Goal: Information Seeking & Learning: Learn about a topic

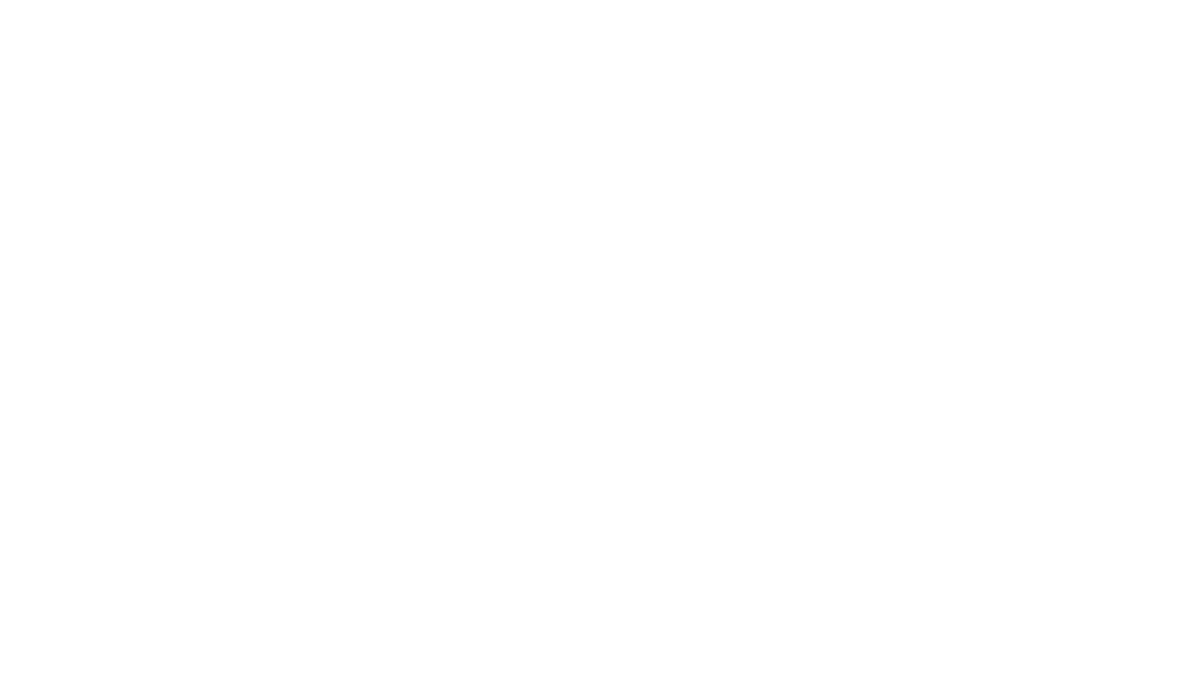
select select "******"
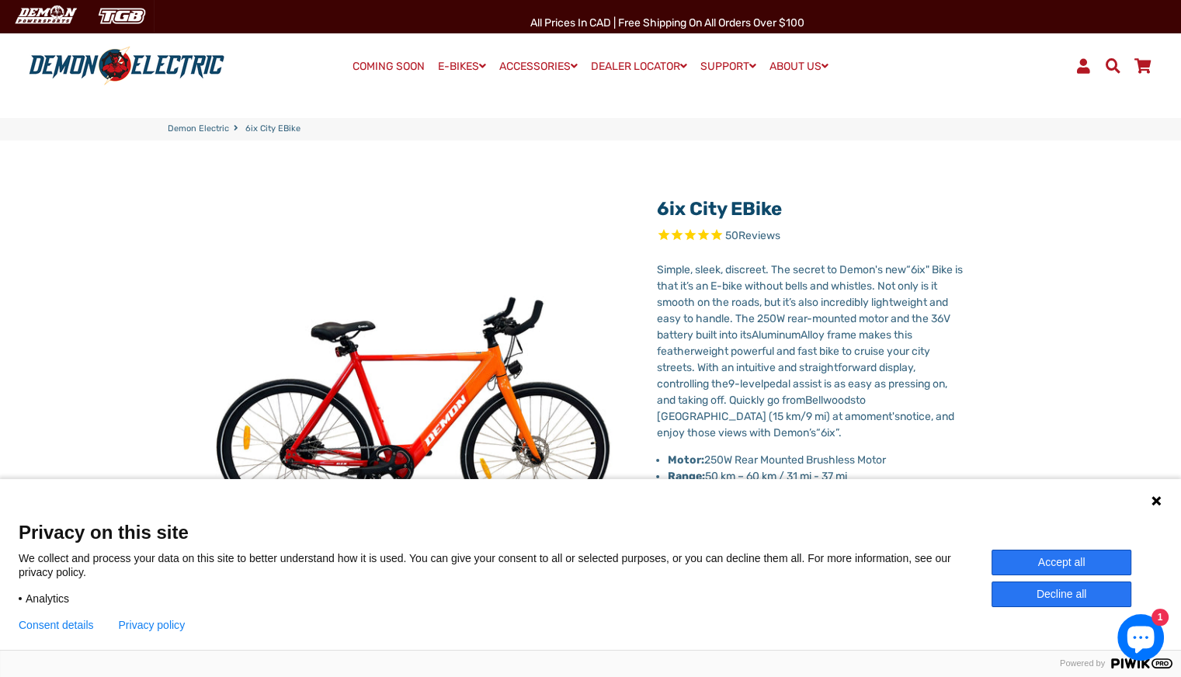
click at [1063, 565] on button "Accept all" at bounding box center [1062, 563] width 140 height 26
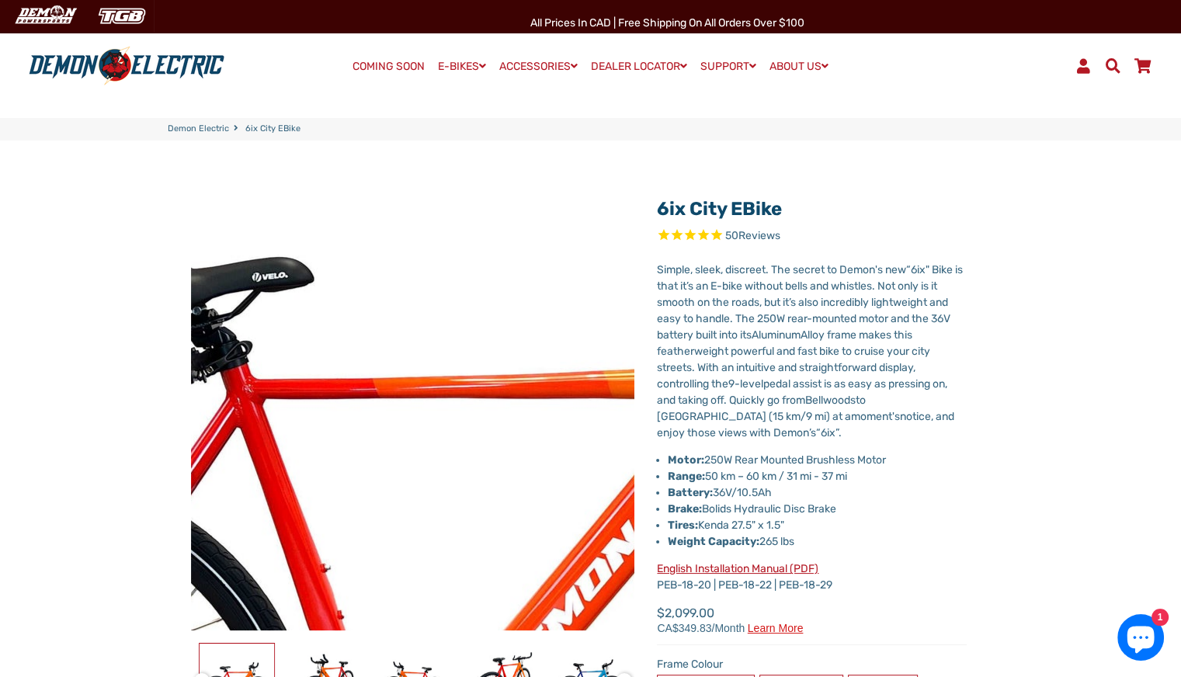
click at [398, 346] on img at bounding box center [448, 571] width 1591 height 1591
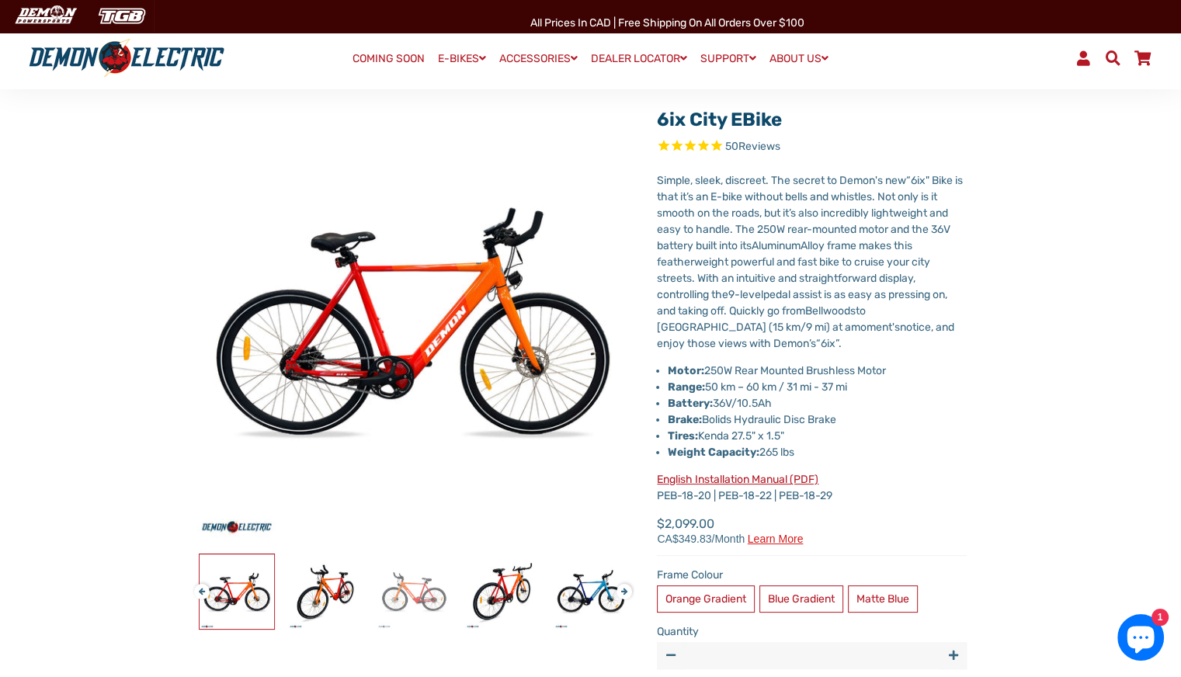
scroll to position [82, 0]
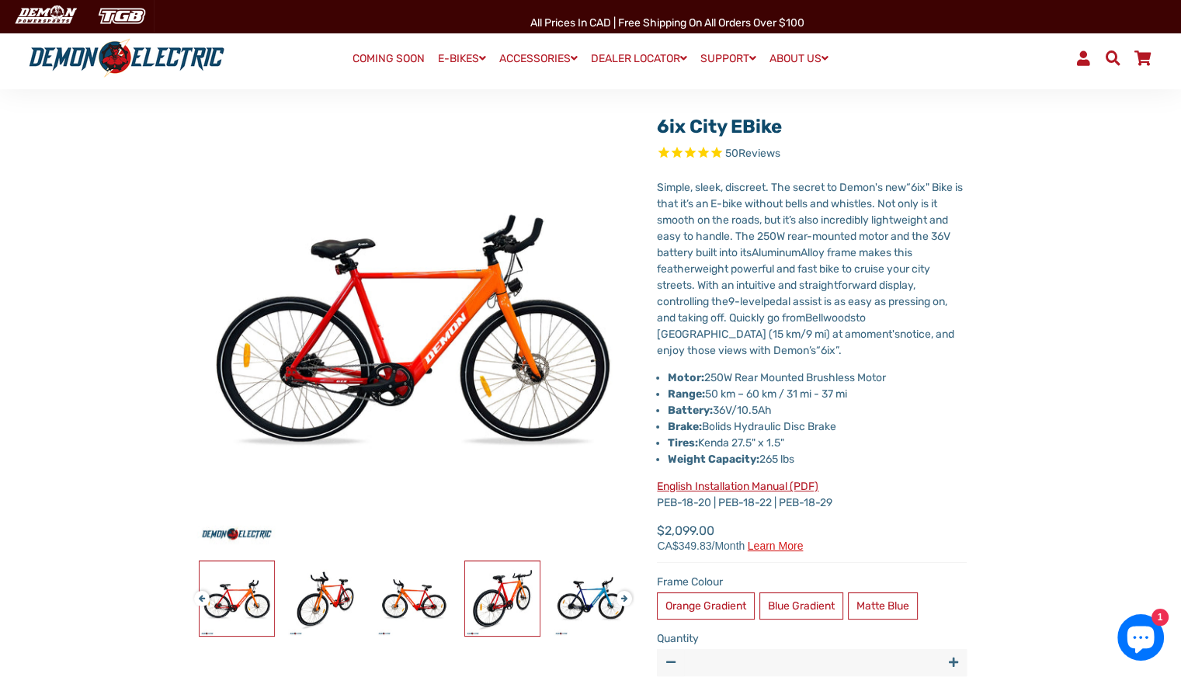
click at [509, 598] on img at bounding box center [502, 599] width 75 height 75
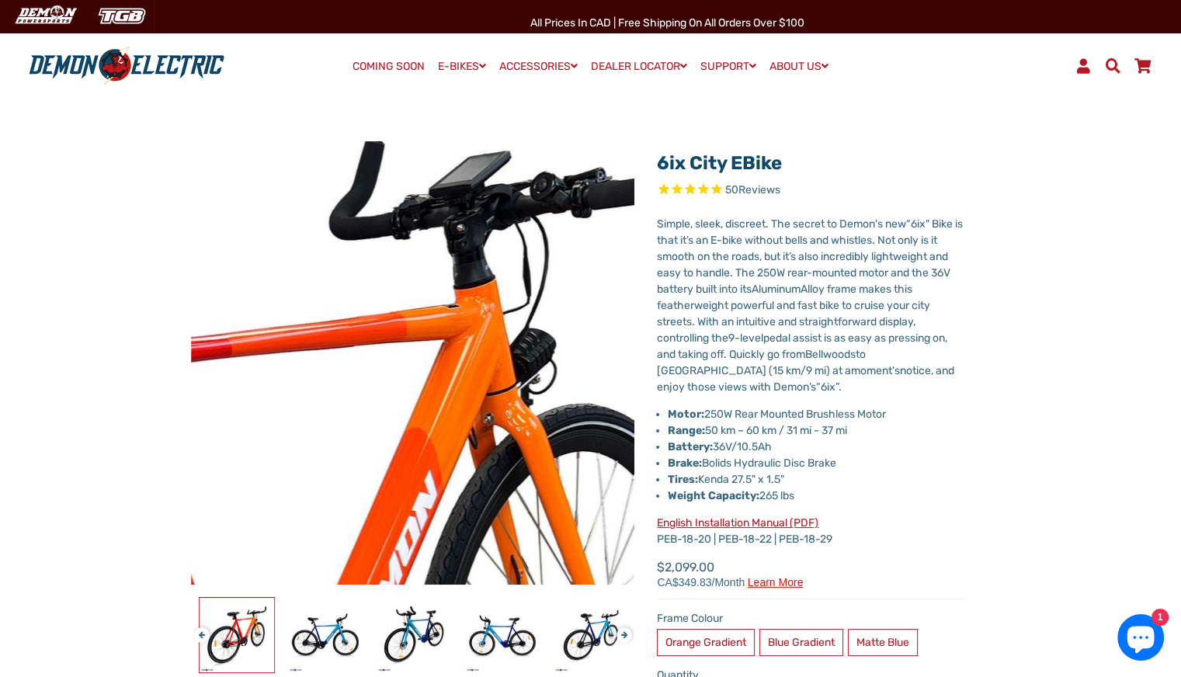
scroll to position [45, 0]
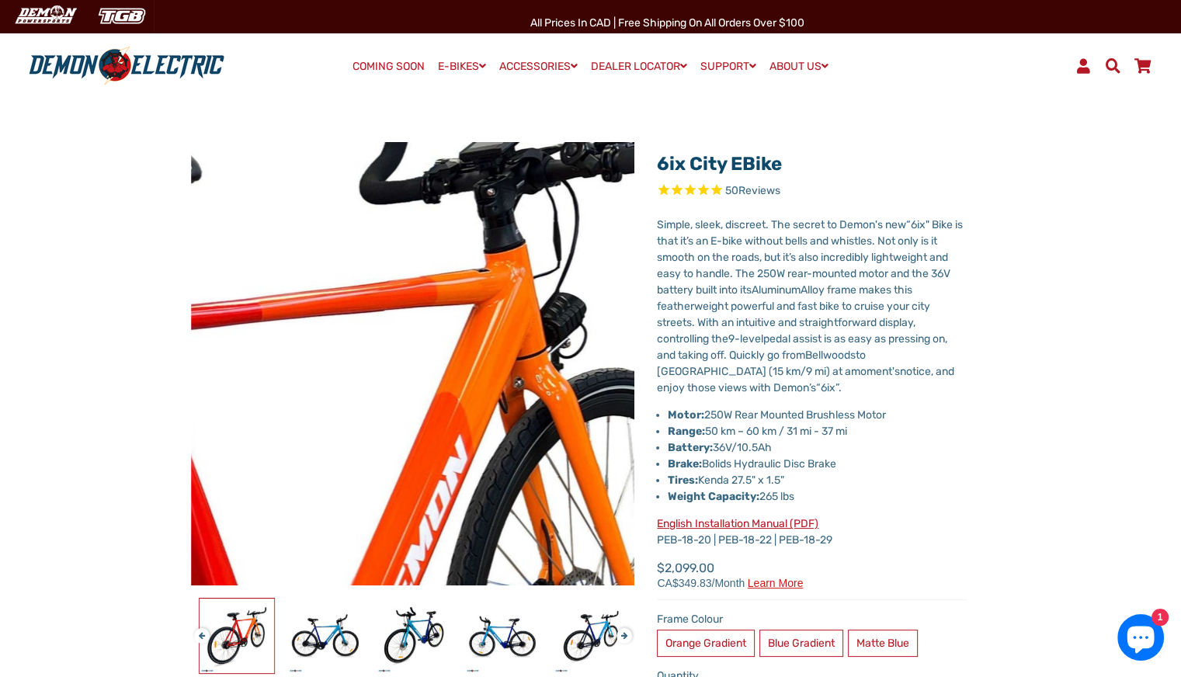
click at [516, 254] on img at bounding box center [145, 647] width 1591 height 1591
